Goal: Task Accomplishment & Management: Complete application form

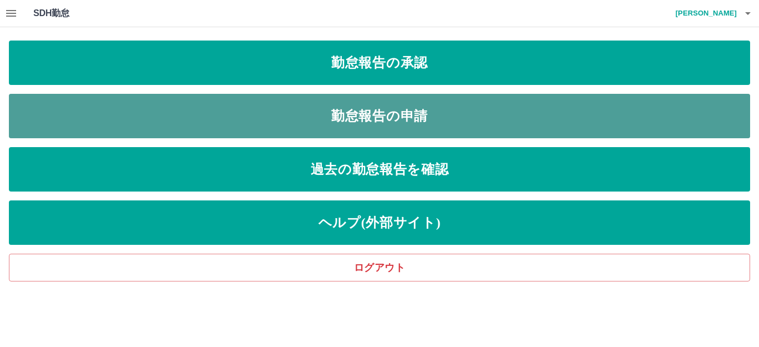
click at [286, 117] on link "勤怠報告の申請" at bounding box center [379, 116] width 741 height 44
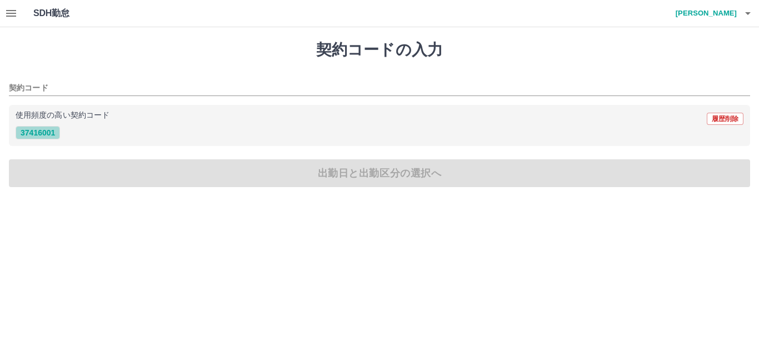
click at [41, 137] on button "37416001" at bounding box center [38, 132] width 44 height 13
type input "********"
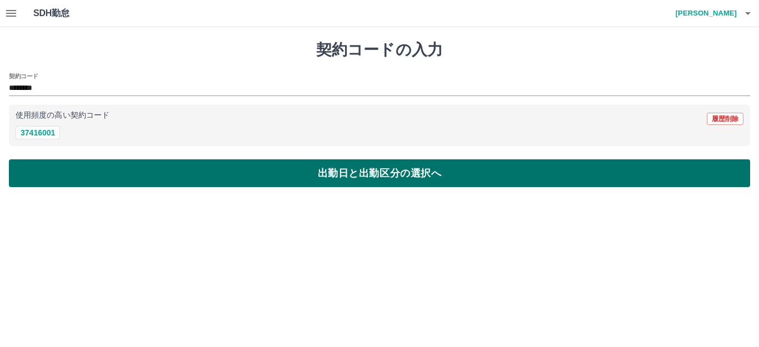
click at [145, 174] on button "出勤日と出勤区分の選択へ" at bounding box center [379, 173] width 741 height 28
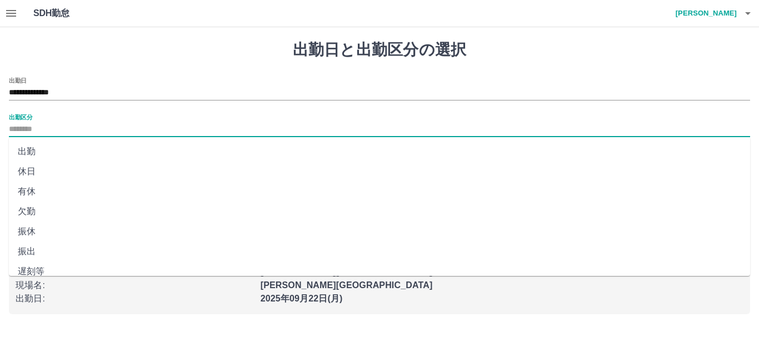
click at [24, 127] on input "出勤区分" at bounding box center [379, 130] width 741 height 14
click at [27, 152] on li "出勤" at bounding box center [379, 152] width 741 height 20
type input "**"
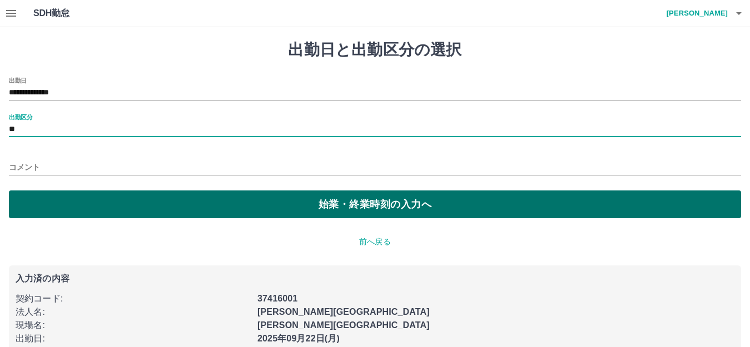
click at [164, 210] on button "始業・終業時刻の入力へ" at bounding box center [375, 205] width 732 height 28
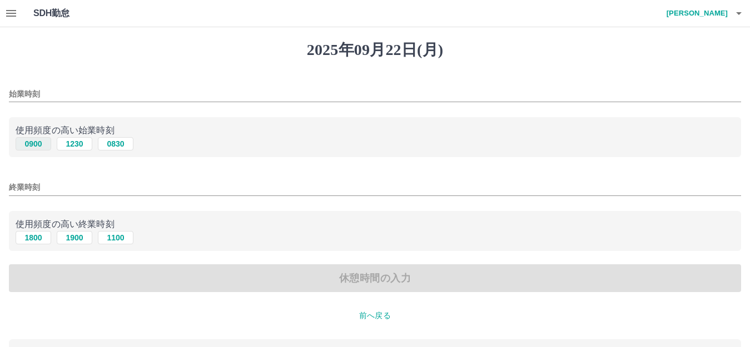
click at [33, 145] on button "0900" at bounding box center [34, 143] width 36 height 13
type input "****"
click at [33, 236] on button "1800" at bounding box center [34, 237] width 36 height 13
type input "****"
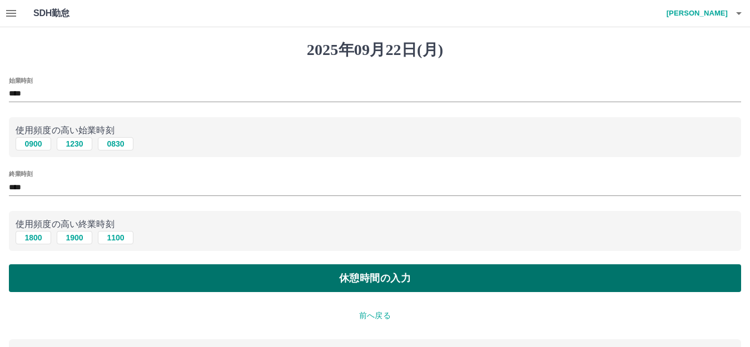
click at [236, 279] on button "休憩時間の入力" at bounding box center [375, 279] width 732 height 28
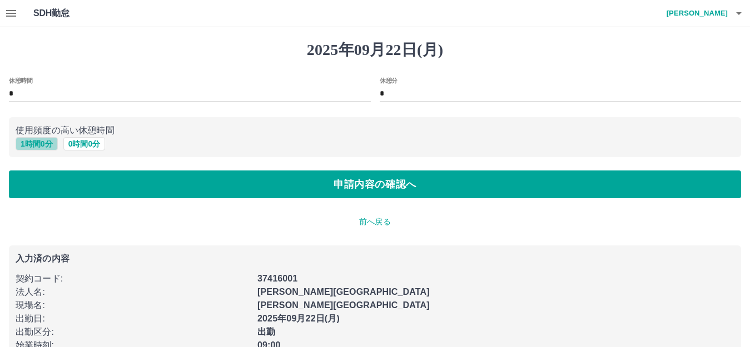
click at [38, 142] on button "1 時間 0 分" at bounding box center [37, 143] width 42 height 13
type input "*"
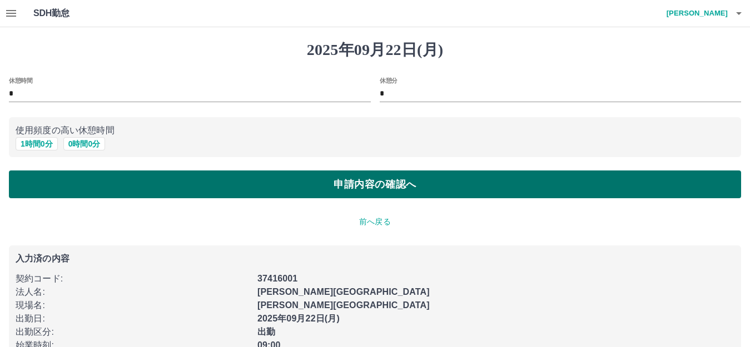
click at [270, 186] on button "申請内容の確認へ" at bounding box center [375, 185] width 732 height 28
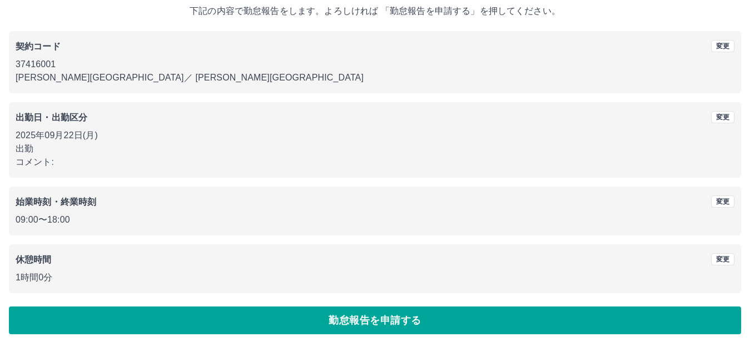
scroll to position [69, 0]
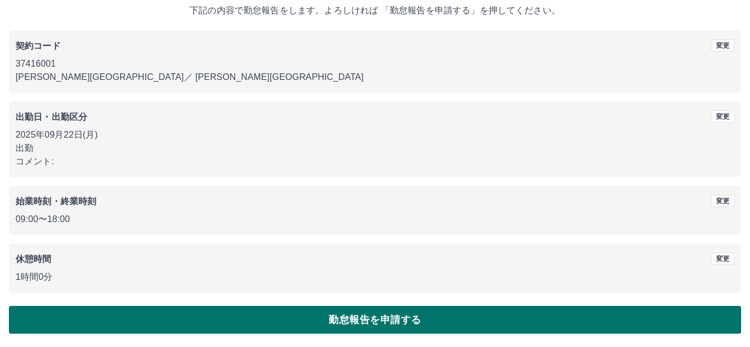
click at [309, 322] on button "勤怠報告を申請する" at bounding box center [375, 320] width 732 height 28
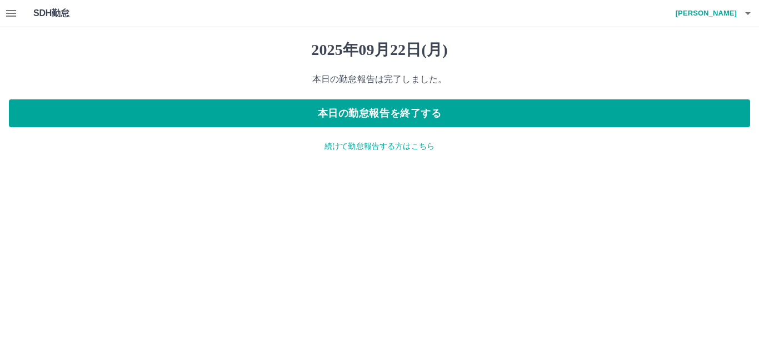
click at [375, 149] on p "続けて勤怠報告する方はこちら" at bounding box center [379, 147] width 741 height 12
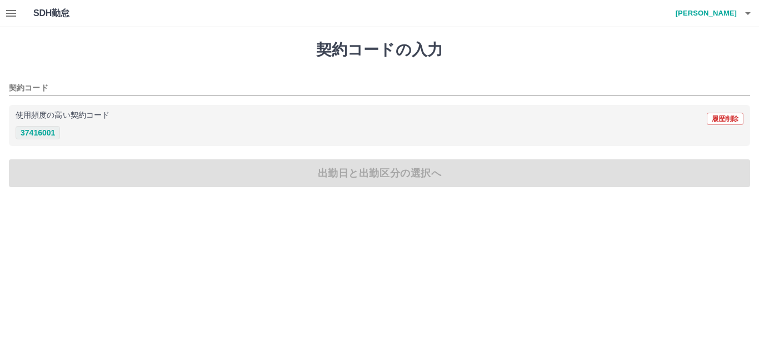
click at [42, 134] on button "37416001" at bounding box center [38, 132] width 44 height 13
type input "********"
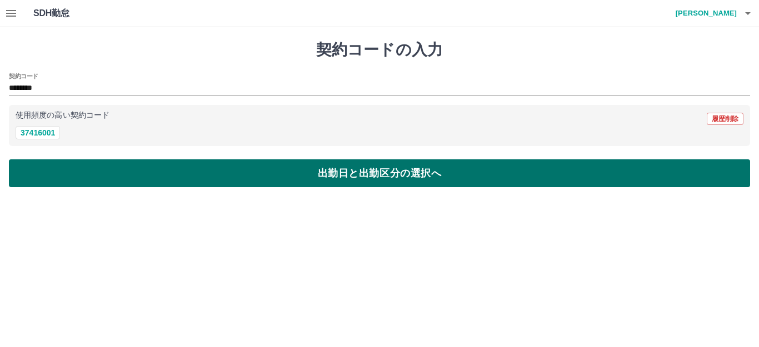
click at [150, 176] on button "出勤日と出勤区分の選択へ" at bounding box center [379, 173] width 741 height 28
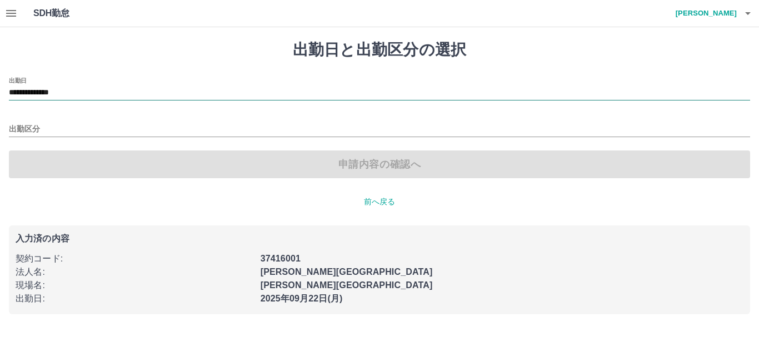
click at [63, 91] on input "**********" at bounding box center [379, 93] width 741 height 14
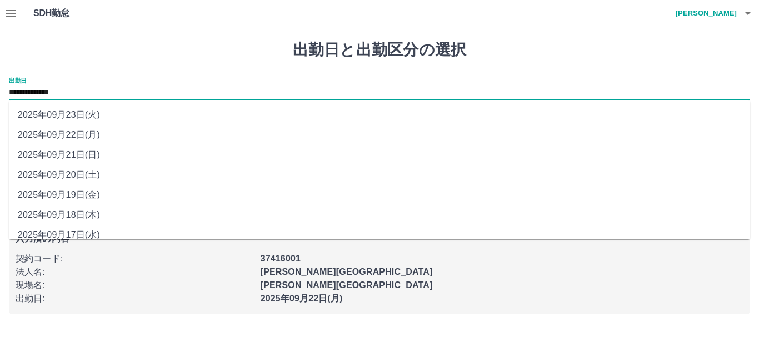
click at [64, 155] on li "2025年09月21日(日)" at bounding box center [379, 155] width 741 height 20
type input "**********"
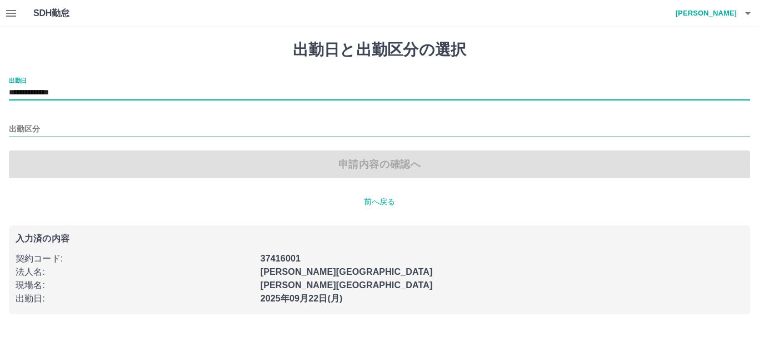
click at [26, 124] on input "出勤区分" at bounding box center [379, 130] width 741 height 14
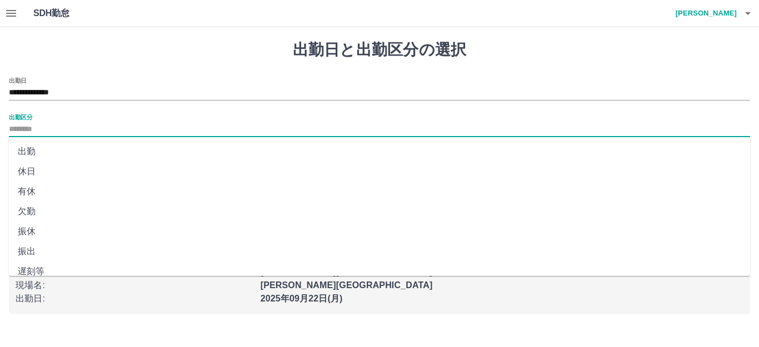
click at [31, 151] on li "出勤" at bounding box center [379, 152] width 741 height 20
type input "**"
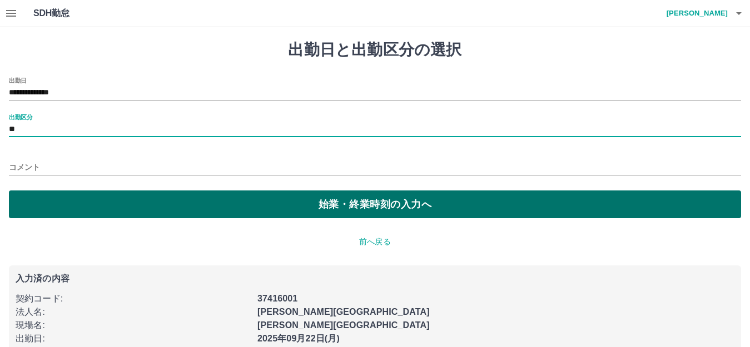
click at [161, 212] on button "始業・終業時刻の入力へ" at bounding box center [375, 205] width 732 height 28
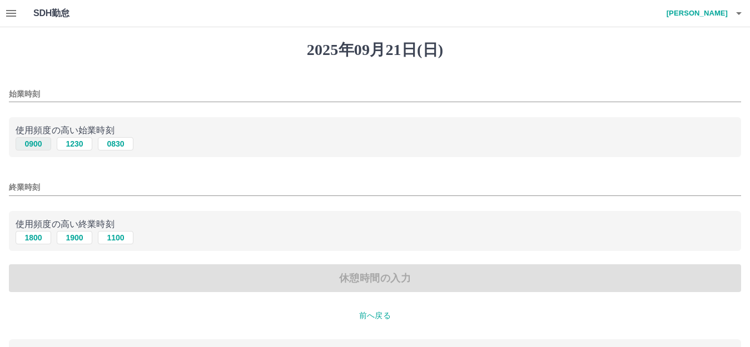
click at [38, 141] on button "0900" at bounding box center [34, 143] width 36 height 13
type input "****"
click at [38, 141] on button "0900" at bounding box center [34, 143] width 36 height 13
click at [28, 238] on button "1800" at bounding box center [34, 237] width 36 height 13
type input "****"
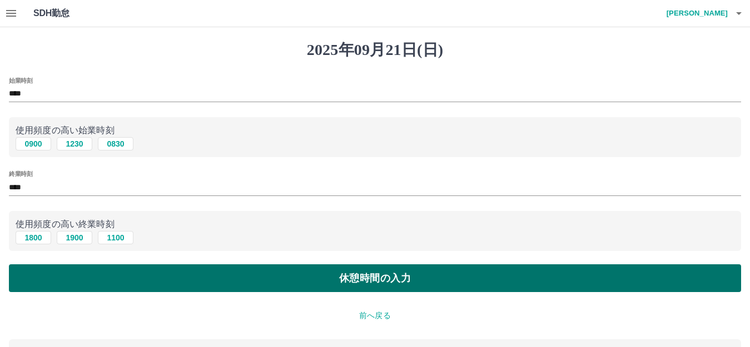
click at [242, 281] on button "休憩時間の入力" at bounding box center [375, 279] width 732 height 28
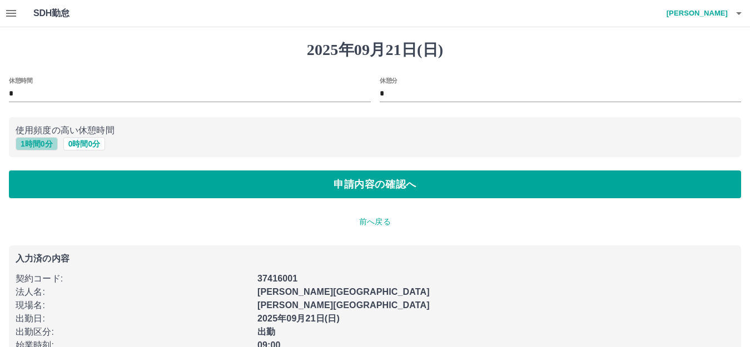
click at [38, 143] on button "1 時間 0 分" at bounding box center [37, 143] width 42 height 13
type input "*"
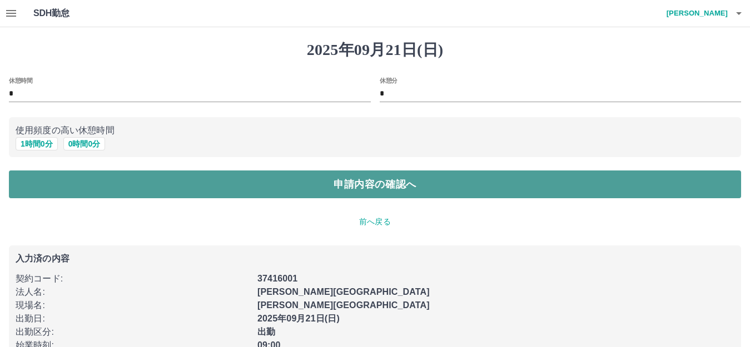
click at [197, 190] on button "申請内容の確認へ" at bounding box center [375, 185] width 732 height 28
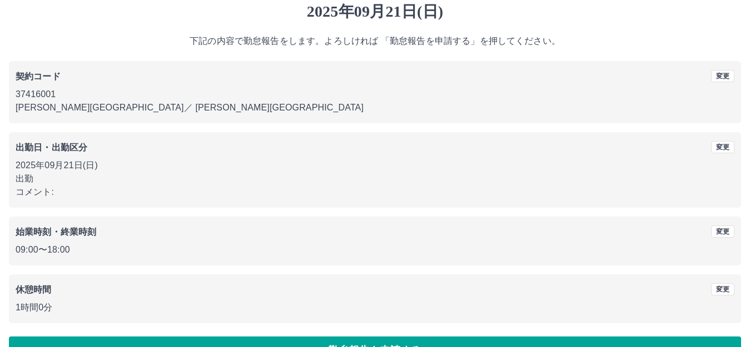
scroll to position [69, 0]
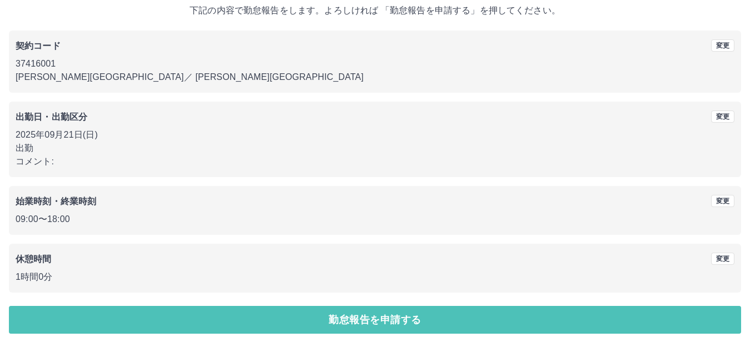
drag, startPoint x: 290, startPoint y: 324, endPoint x: 290, endPoint y: 295, distance: 28.9
click at [290, 323] on button "勤怠報告を申請する" at bounding box center [375, 320] width 732 height 28
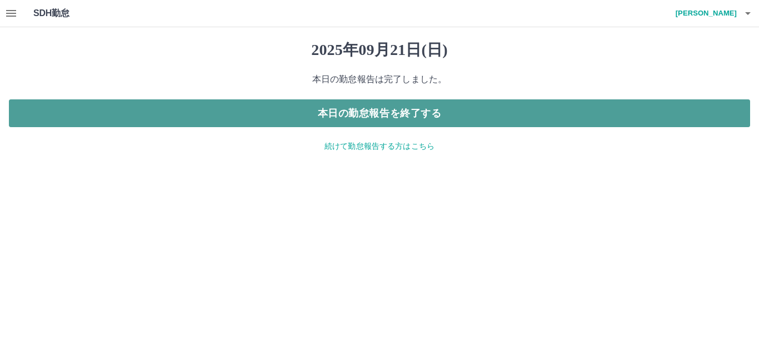
click at [458, 117] on button "本日の勤怠報告を終了する" at bounding box center [379, 113] width 741 height 28
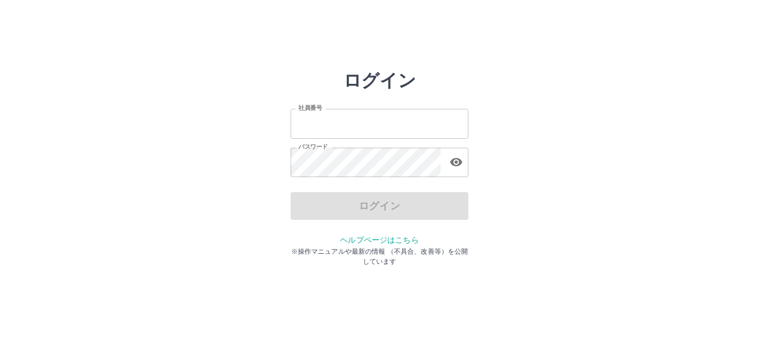
type input "*******"
click at [411, 212] on div "ログイン" at bounding box center [380, 206] width 178 height 28
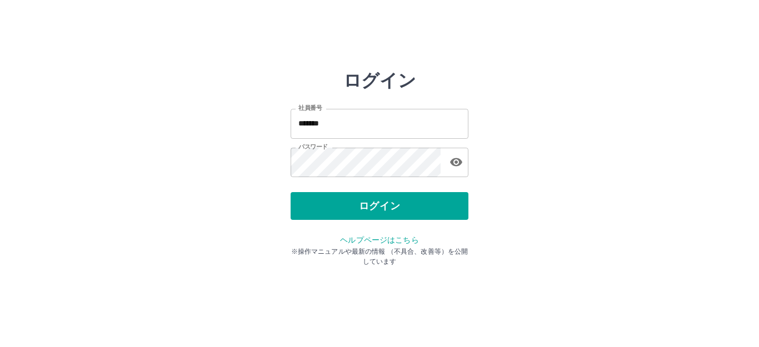
click at [411, 212] on button "ログイン" at bounding box center [380, 206] width 178 height 28
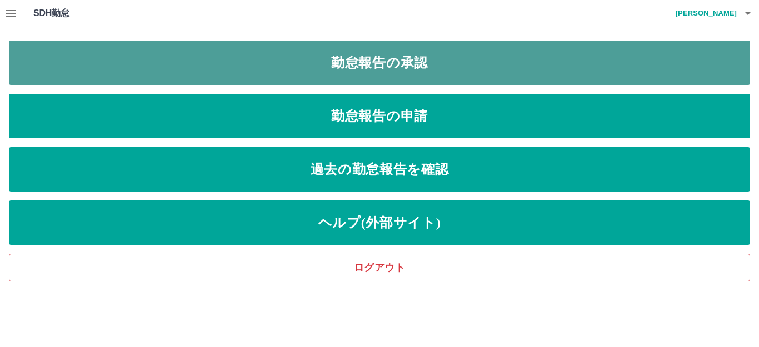
click at [525, 67] on link "勤怠報告の承認" at bounding box center [379, 63] width 741 height 44
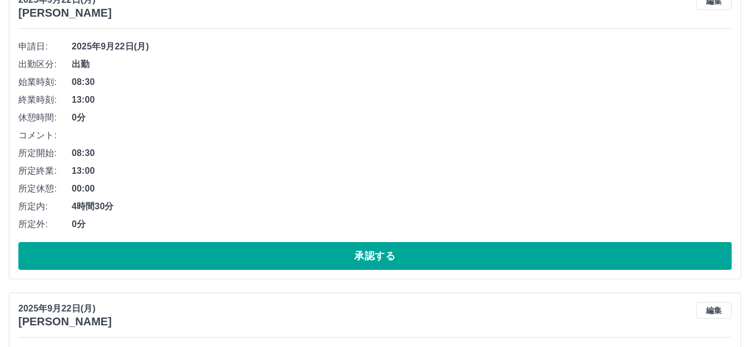
scroll to position [167, 0]
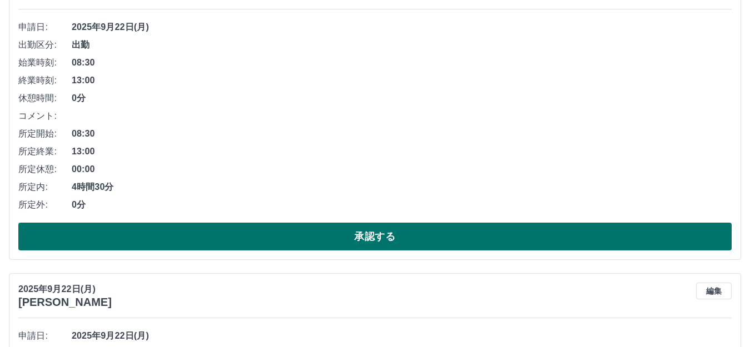
click at [431, 239] on button "承認する" at bounding box center [374, 237] width 713 height 28
click at [291, 242] on button "承認する" at bounding box center [374, 237] width 713 height 28
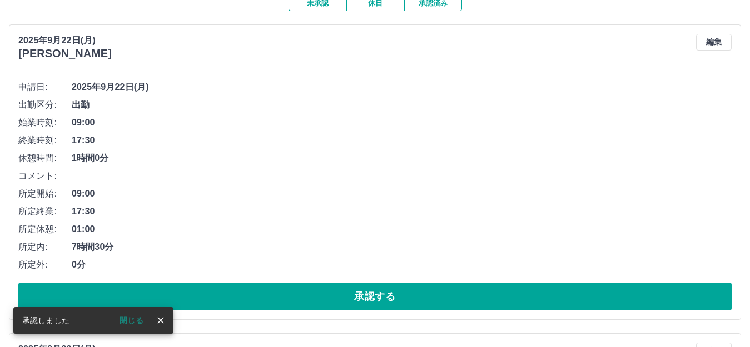
scroll to position [111, 0]
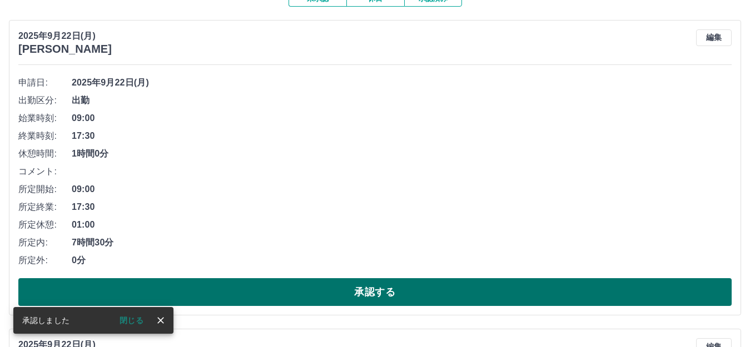
click at [299, 299] on button "承認する" at bounding box center [374, 292] width 713 height 28
click at [303, 298] on button "承認する" at bounding box center [374, 292] width 713 height 28
click at [308, 292] on button "承認する" at bounding box center [374, 292] width 713 height 28
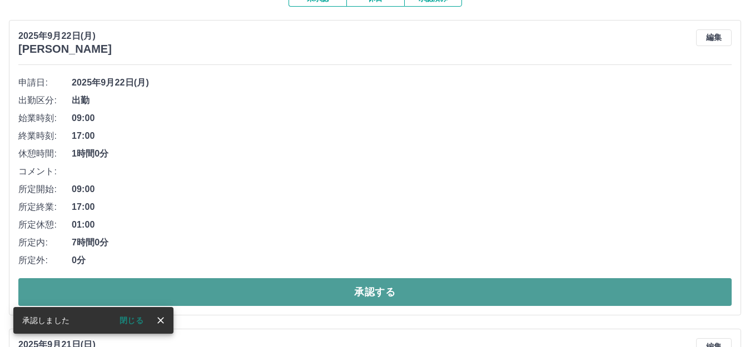
click at [304, 296] on button "承認する" at bounding box center [374, 292] width 713 height 28
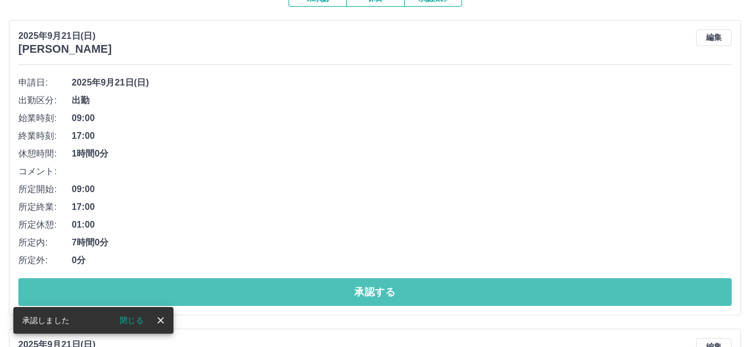
click at [304, 296] on button "承認する" at bounding box center [374, 292] width 713 height 28
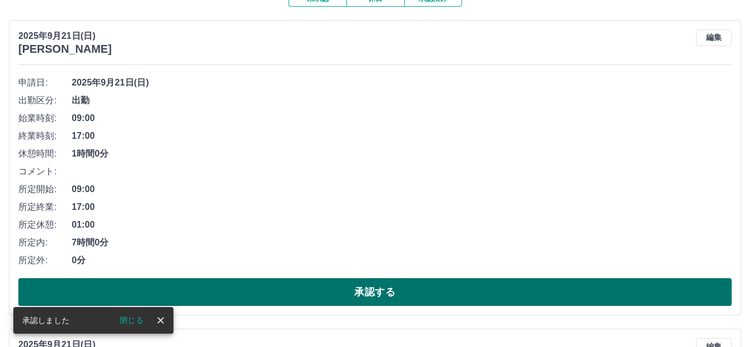
click at [304, 296] on button "承認する" at bounding box center [374, 292] width 713 height 28
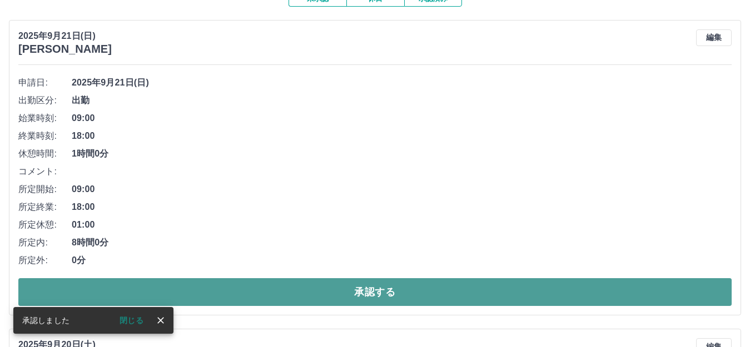
click at [299, 298] on button "承認する" at bounding box center [374, 292] width 713 height 28
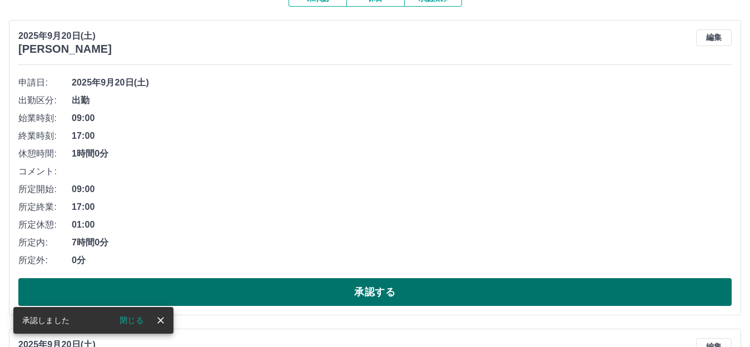
click at [295, 293] on button "承認する" at bounding box center [374, 292] width 713 height 28
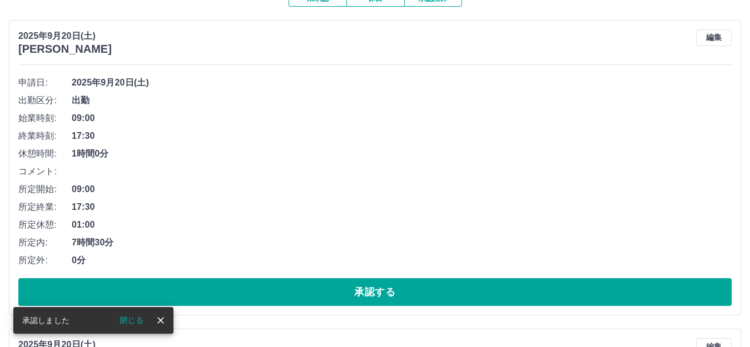
click at [295, 293] on button "承認する" at bounding box center [374, 292] width 713 height 28
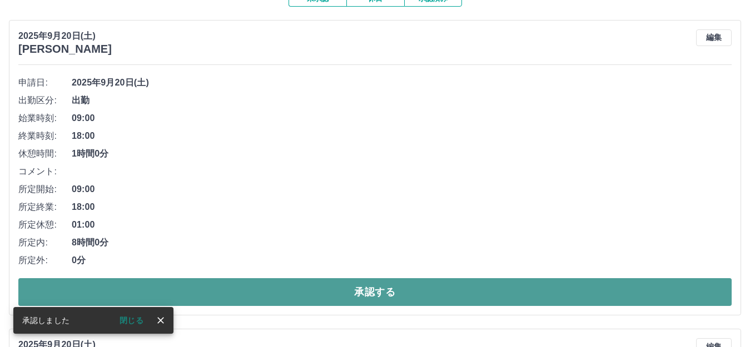
click at [286, 298] on button "承認する" at bounding box center [374, 292] width 713 height 28
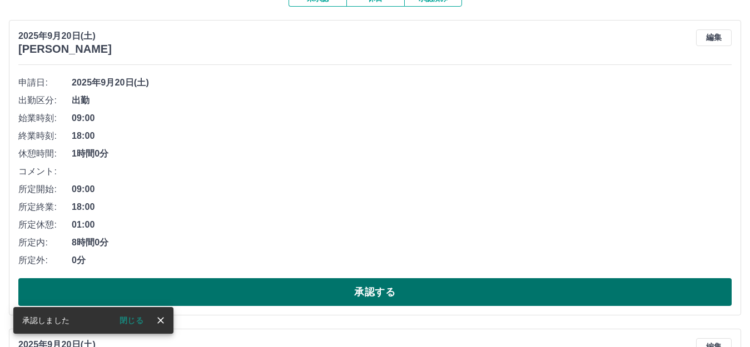
click at [289, 296] on button "承認する" at bounding box center [374, 292] width 713 height 28
click at [292, 298] on button "承認する" at bounding box center [374, 292] width 713 height 28
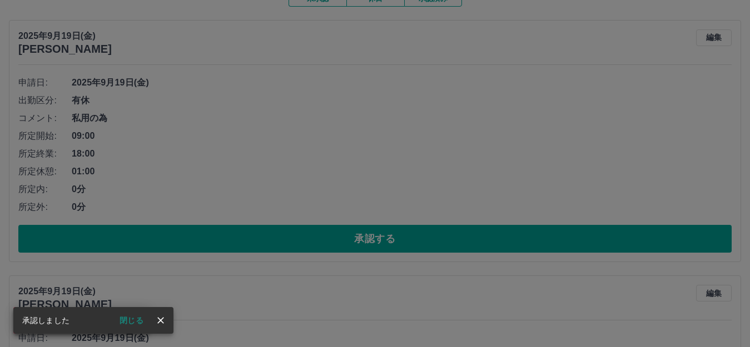
click at [248, 237] on div "承認権限がありません" at bounding box center [375, 173] width 750 height 347
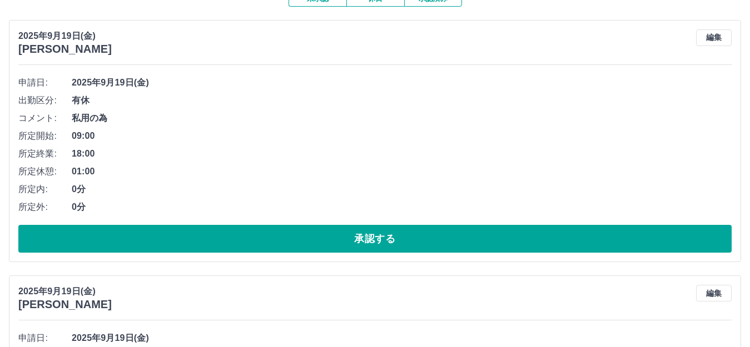
click at [247, 238] on button "承認する" at bounding box center [374, 239] width 713 height 28
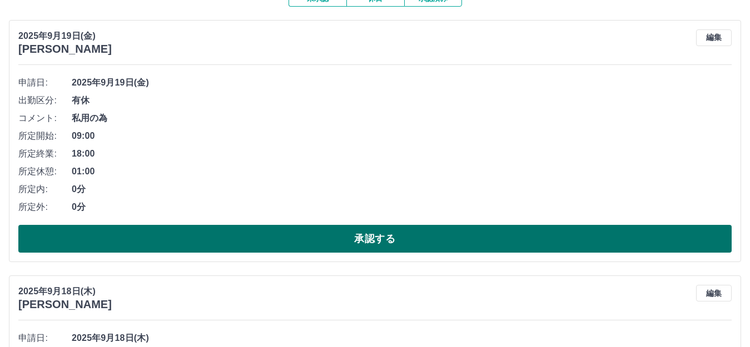
click at [262, 237] on button "承認する" at bounding box center [374, 239] width 713 height 28
click at [273, 241] on button "承認する" at bounding box center [374, 239] width 713 height 28
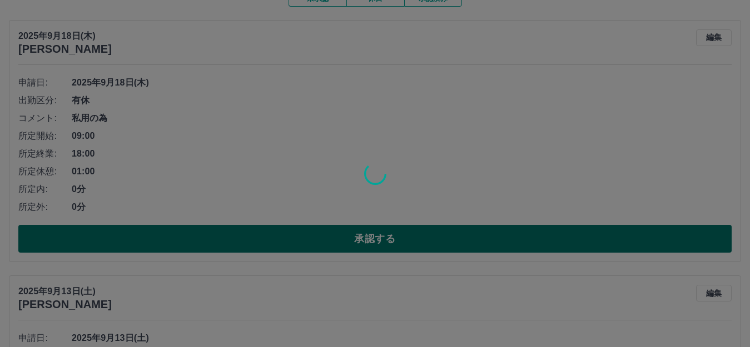
click at [273, 241] on div at bounding box center [375, 173] width 750 height 347
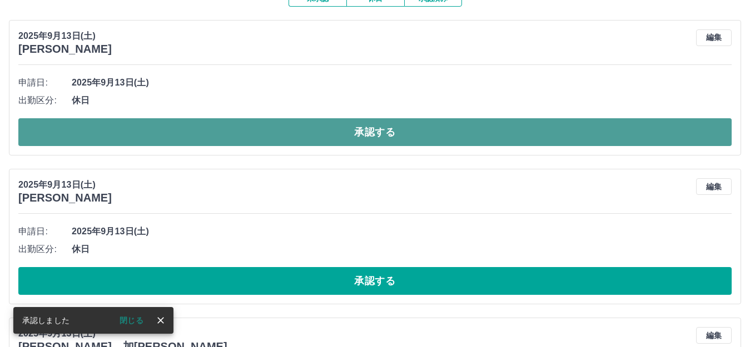
click at [259, 136] on button "承認する" at bounding box center [374, 132] width 713 height 28
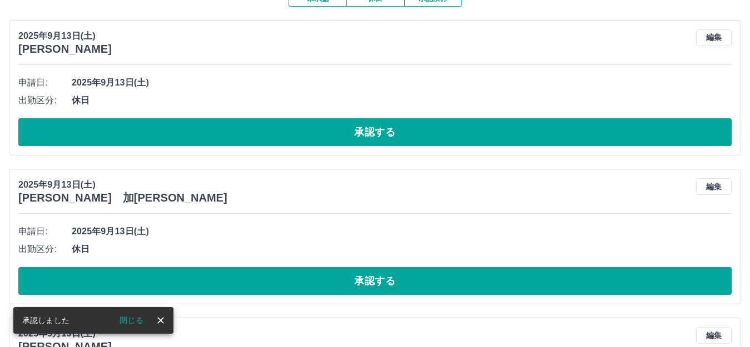
click at [259, 136] on button "承認する" at bounding box center [374, 132] width 713 height 28
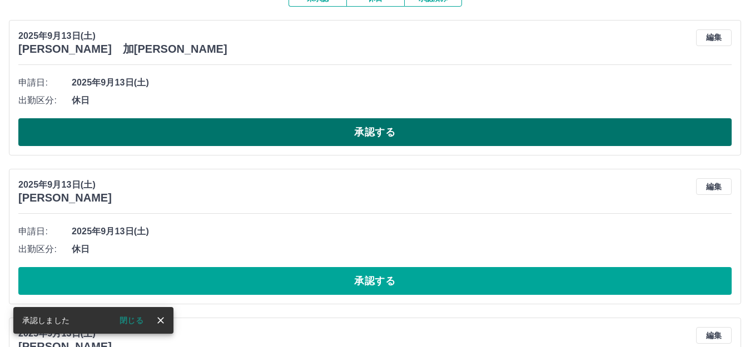
click at [261, 135] on button "承認する" at bounding box center [374, 132] width 713 height 28
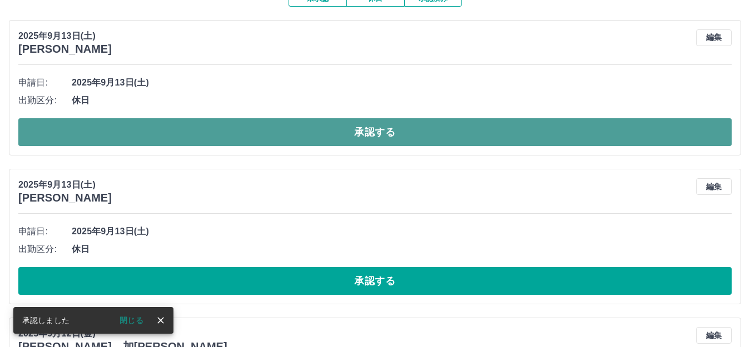
click at [263, 131] on button "承認する" at bounding box center [374, 132] width 713 height 28
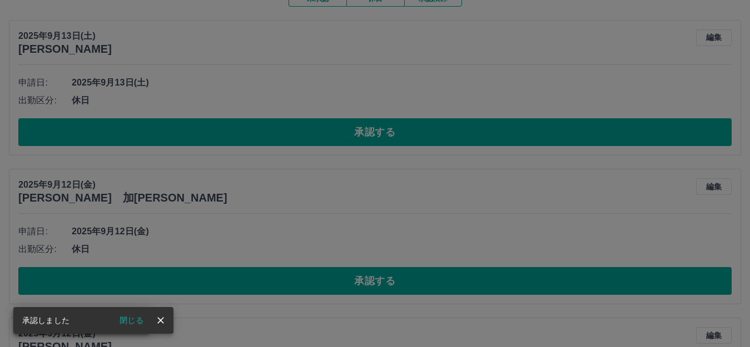
click at [264, 129] on div "承認権限がありません" at bounding box center [375, 173] width 750 height 347
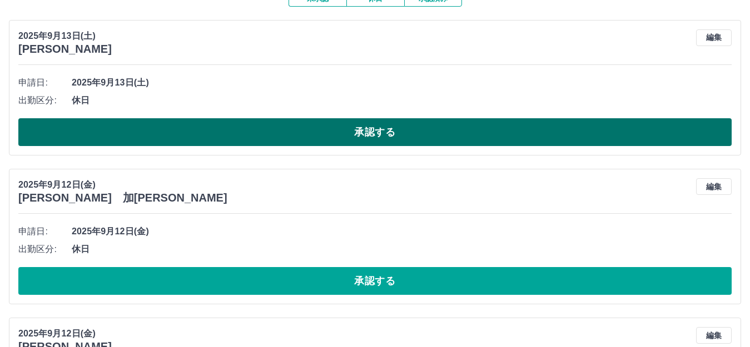
click at [265, 133] on button "承認する" at bounding box center [374, 132] width 713 height 28
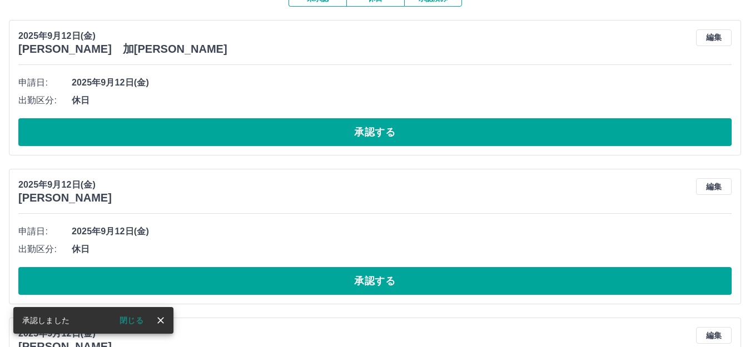
click at [265, 133] on button "承認する" at bounding box center [374, 132] width 713 height 28
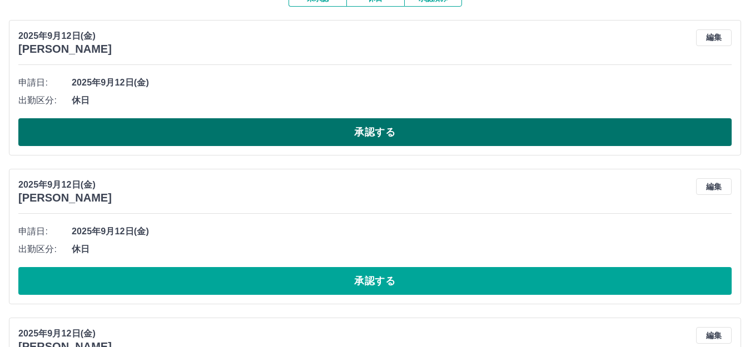
click at [271, 133] on button "承認する" at bounding box center [374, 132] width 713 height 28
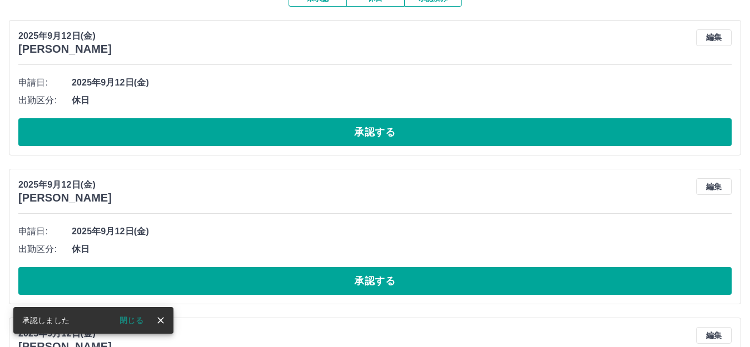
click at [271, 133] on button "承認する" at bounding box center [374, 132] width 713 height 28
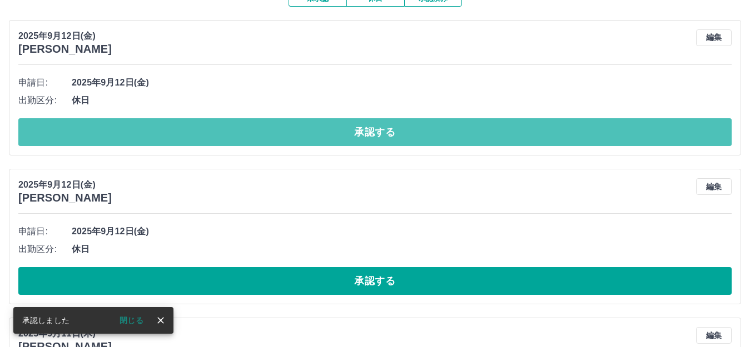
click at [263, 132] on button "承認する" at bounding box center [374, 132] width 713 height 28
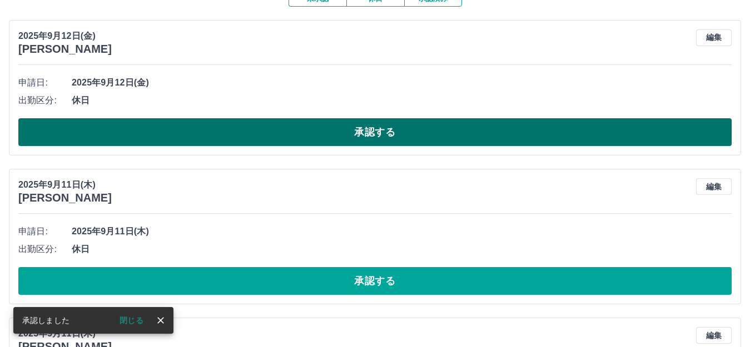
click at [254, 131] on button "承認する" at bounding box center [374, 132] width 713 height 28
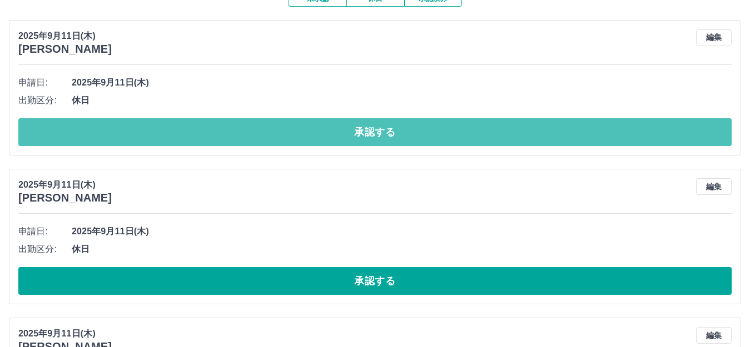
click at [254, 131] on button "承認する" at bounding box center [374, 132] width 713 height 28
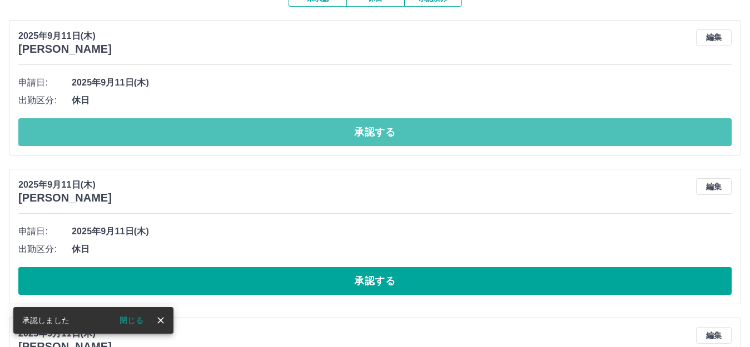
click at [254, 131] on button "承認する" at bounding box center [374, 132] width 713 height 28
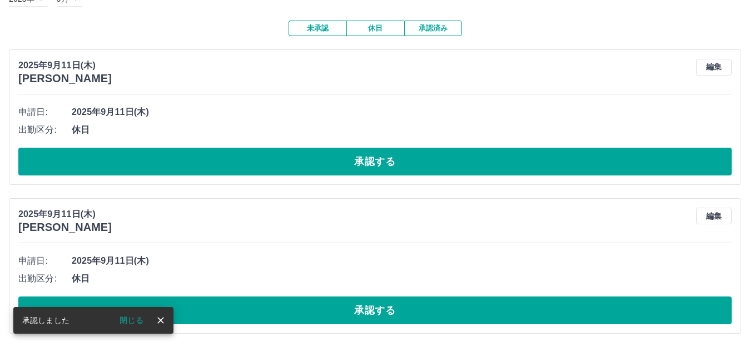
scroll to position [83, 0]
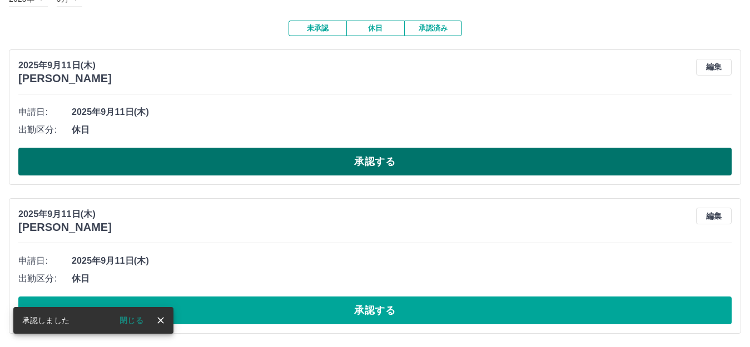
click at [270, 164] on button "承認する" at bounding box center [374, 162] width 713 height 28
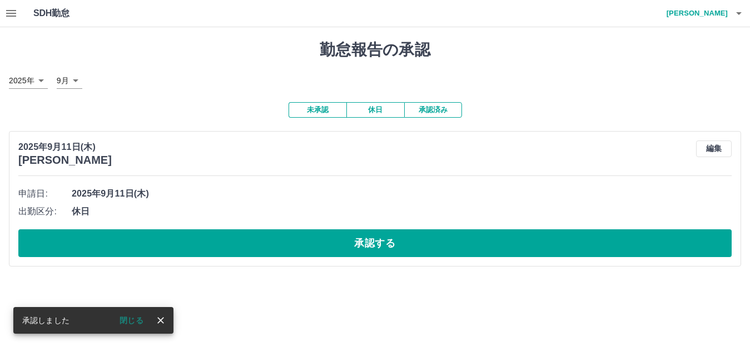
scroll to position [0, 0]
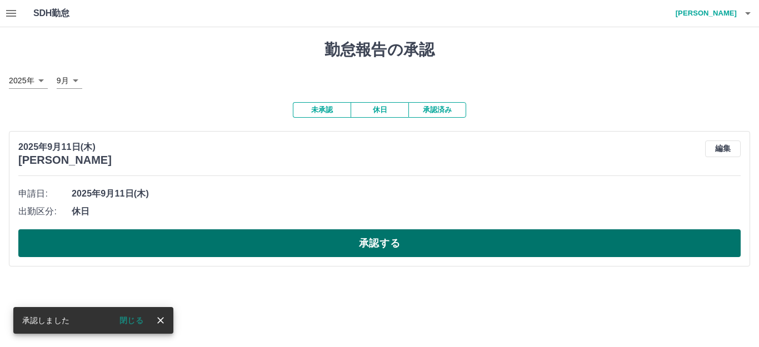
click at [260, 247] on button "承認する" at bounding box center [379, 244] width 722 height 28
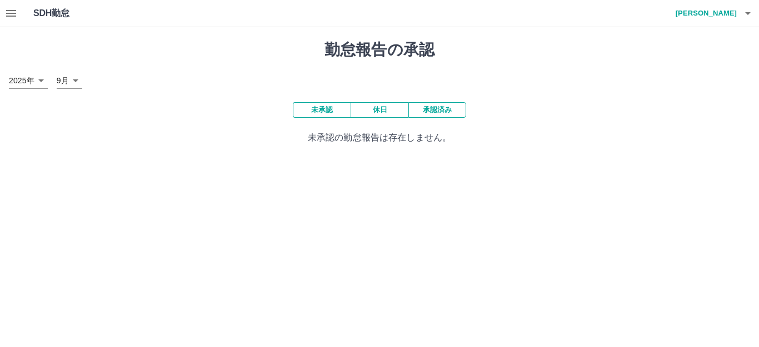
click at [434, 109] on button "承認済み" at bounding box center [437, 110] width 58 height 16
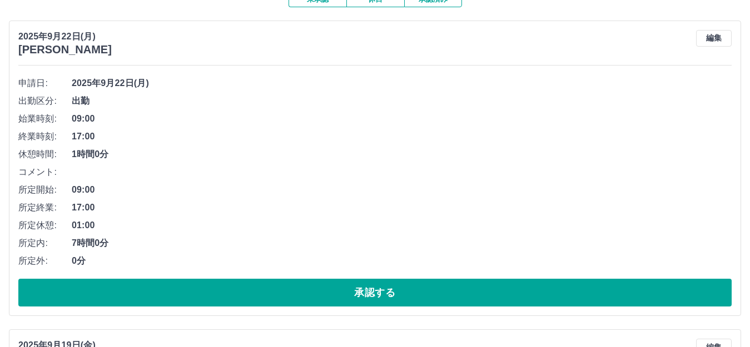
scroll to position [111, 0]
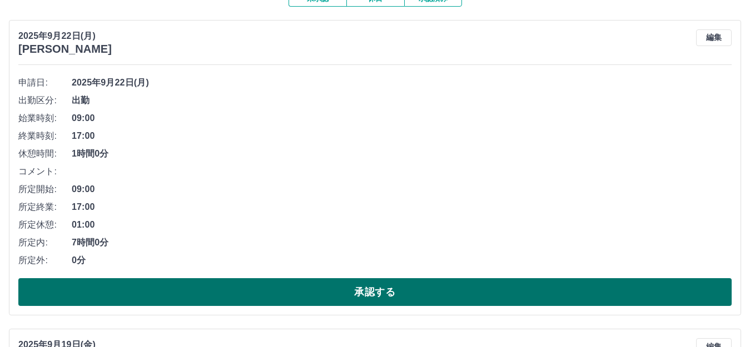
click at [538, 296] on button "承認する" at bounding box center [374, 292] width 713 height 28
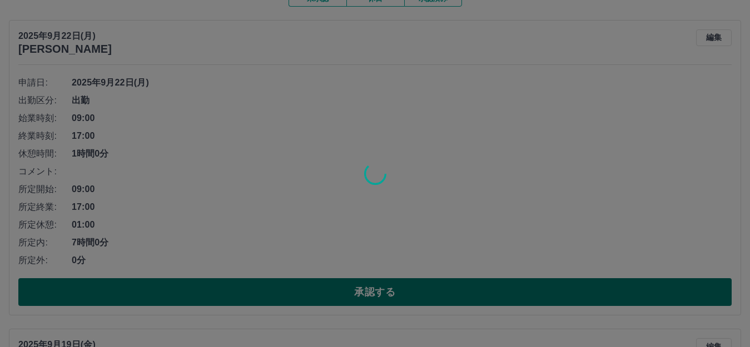
click at [538, 296] on div at bounding box center [375, 173] width 750 height 347
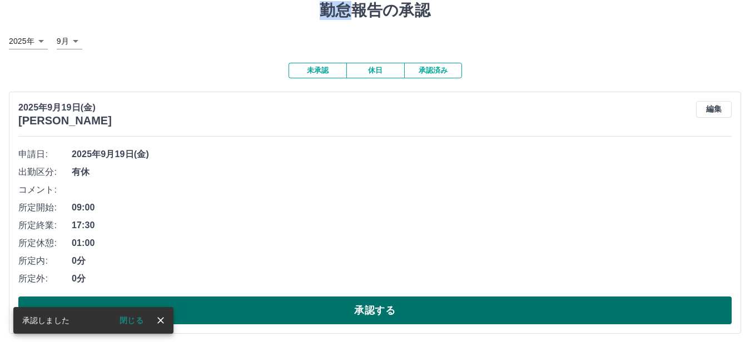
scroll to position [41, 0]
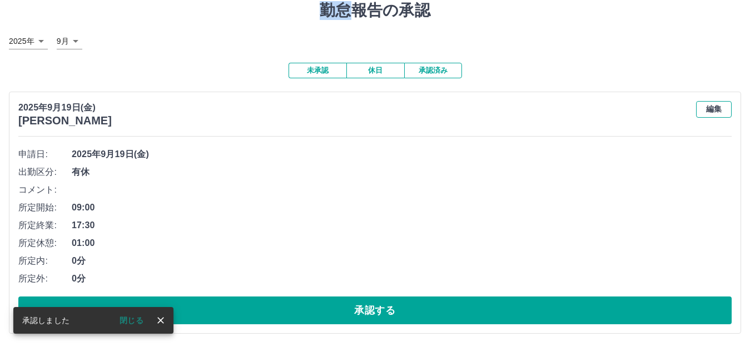
click at [709, 106] on button "編集" at bounding box center [714, 109] width 36 height 17
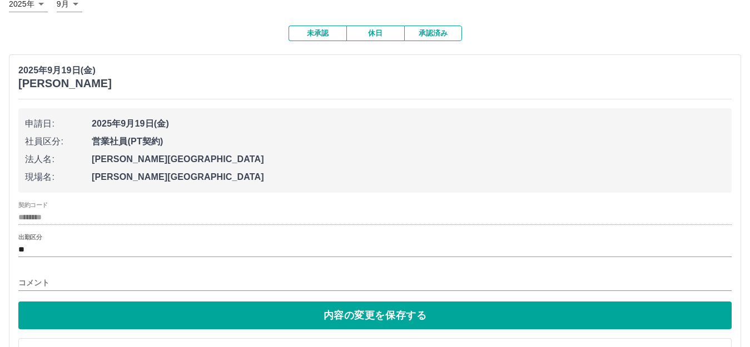
scroll to position [119, 0]
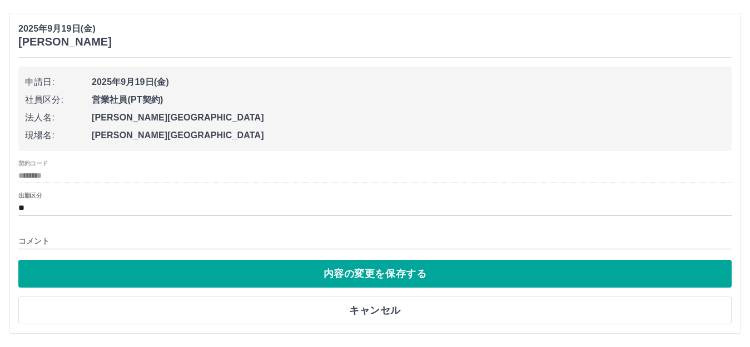
click at [19, 241] on input "コメント" at bounding box center [374, 241] width 713 height 16
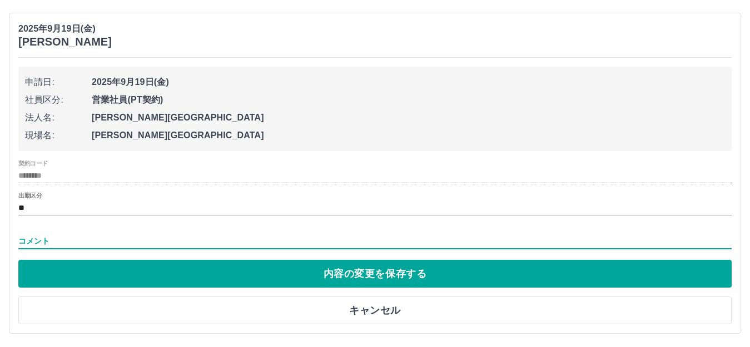
click at [19, 241] on input "コメント" at bounding box center [374, 241] width 713 height 16
type input "****"
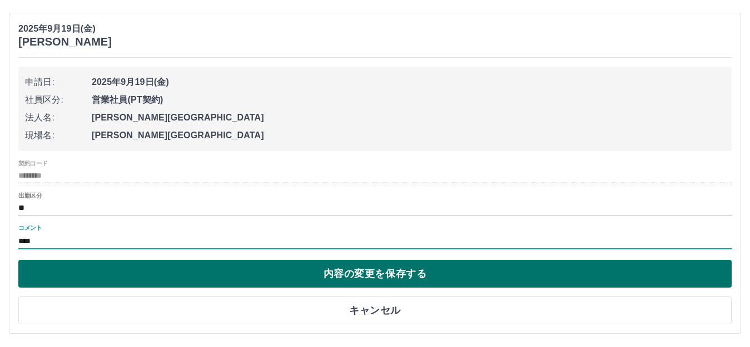
click at [256, 276] on button "内容の変更を保存する" at bounding box center [374, 274] width 713 height 28
click at [256, 276] on div at bounding box center [375, 173] width 750 height 347
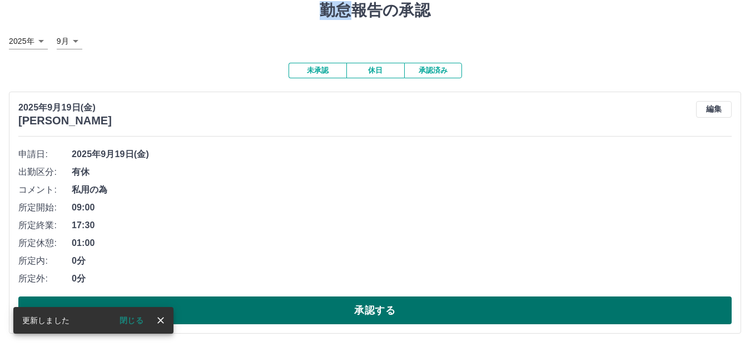
click at [336, 307] on button "承認する" at bounding box center [374, 311] width 713 height 28
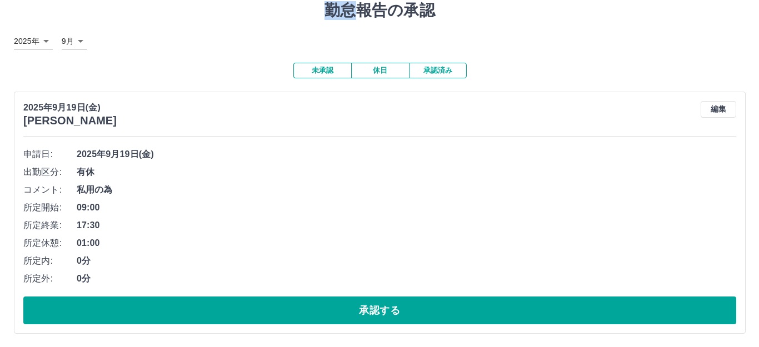
scroll to position [0, 0]
